Goal: Navigation & Orientation: Find specific page/section

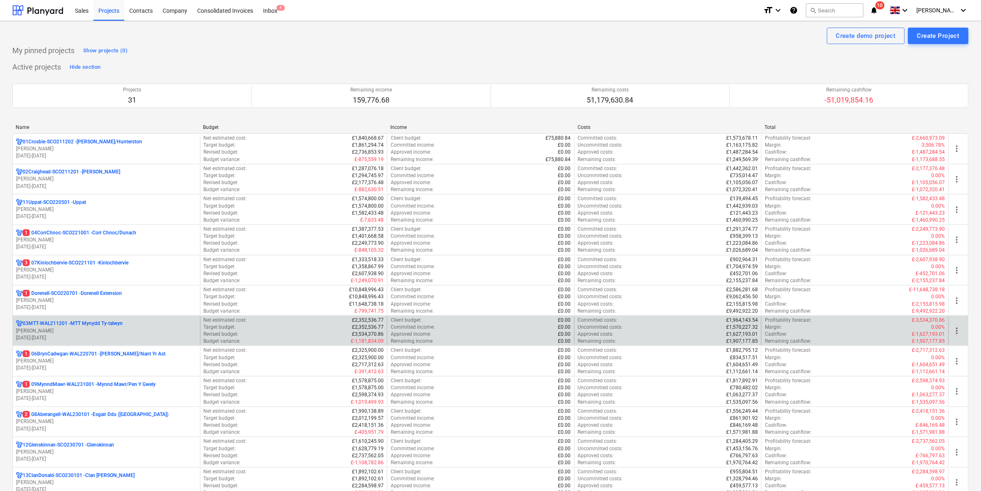
click at [116, 340] on p "[DATE] - [DATE]" at bounding box center [106, 337] width 181 height 7
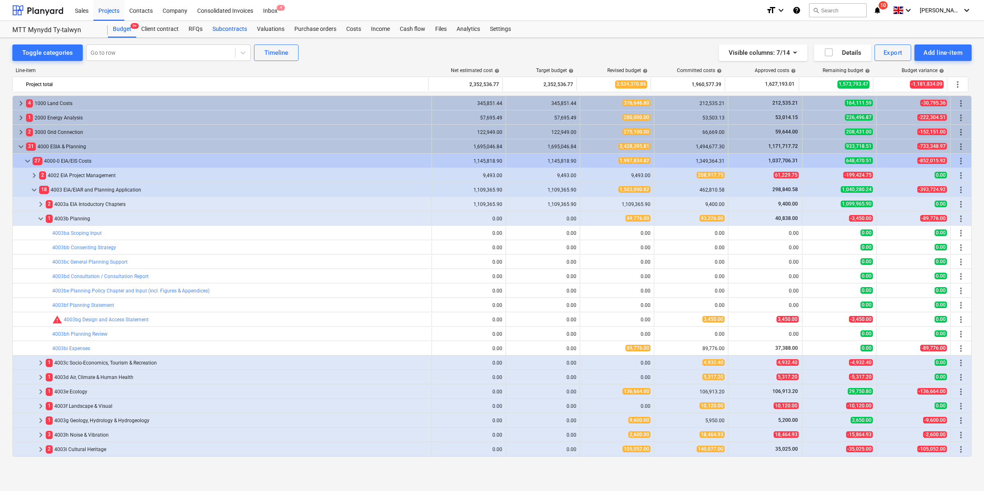
click at [247, 36] on div "Subcontracts" at bounding box center [230, 29] width 44 height 16
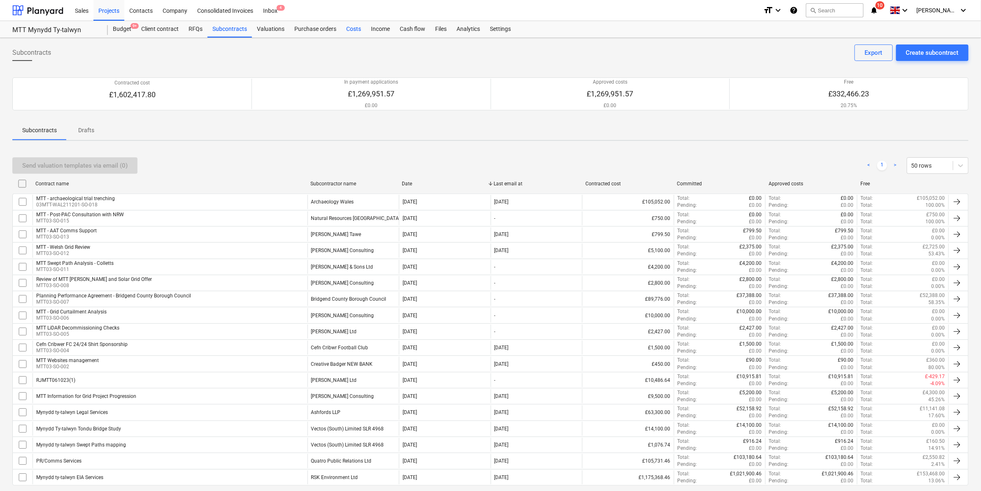
click at [343, 26] on div "Costs" at bounding box center [353, 29] width 25 height 16
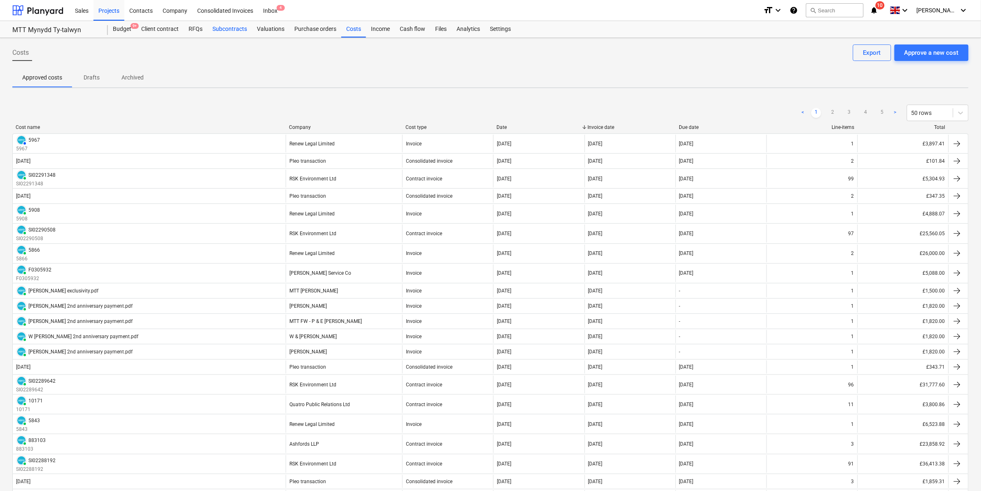
click at [245, 27] on div "Subcontracts" at bounding box center [230, 29] width 44 height 16
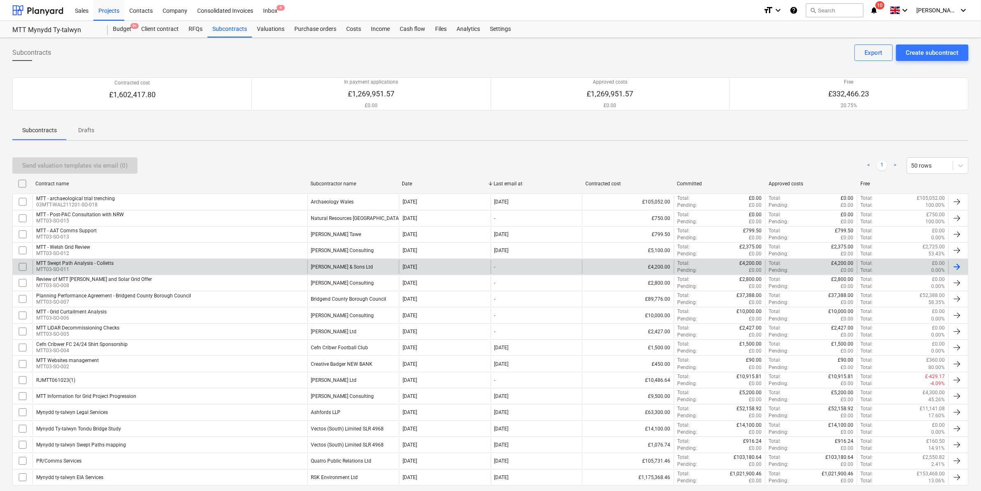
click at [363, 274] on div "MTT Swept Path Analysis - Colletts MTT03-SO-011 [PERSON_NAME] & Sons Ltd [DATE]…" at bounding box center [490, 267] width 957 height 16
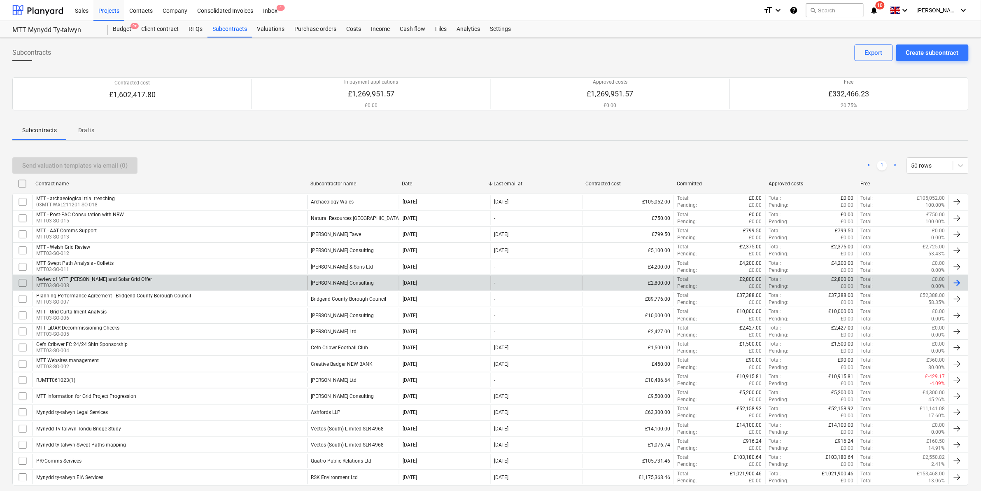
click at [362, 277] on div "[PERSON_NAME] Consulting" at bounding box center [354, 283] width 92 height 14
